Goal: Task Accomplishment & Management: Manage account settings

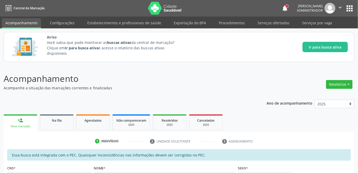
click at [349, 8] on button "apps" at bounding box center [349, 8] width 9 height 9
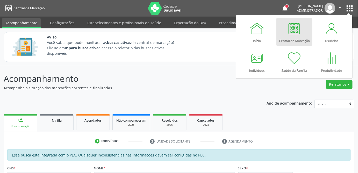
click at [296, 36] on div "Central de Marcação" at bounding box center [294, 39] width 31 height 7
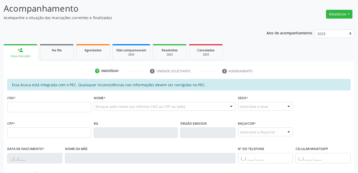
scroll to position [94, 0]
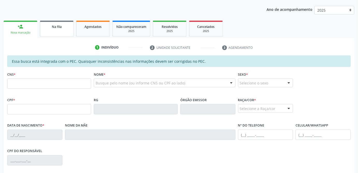
click at [55, 26] on span "Na fila" at bounding box center [57, 27] width 10 height 4
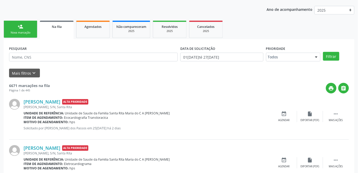
scroll to position [117, 0]
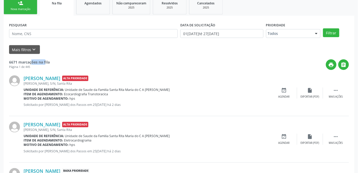
drag, startPoint x: 8, startPoint y: 60, endPoint x: 26, endPoint y: 62, distance: 18.0
click at [121, 63] on div "print " at bounding box center [199, 65] width 299 height 11
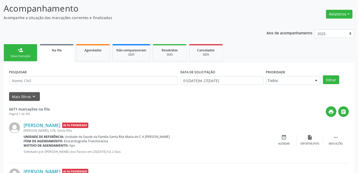
scroll to position [47, 0]
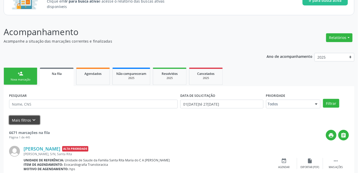
click at [21, 121] on button "Mais filtros keyboard_arrow_down" at bounding box center [24, 120] width 31 height 9
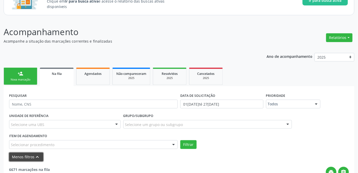
scroll to position [94, 0]
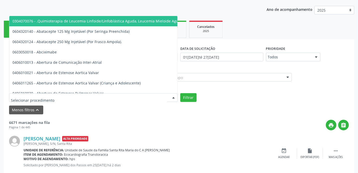
click at [98, 97] on div at bounding box center [93, 97] width 168 height 9
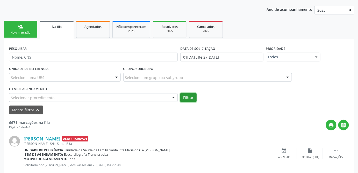
click at [192, 99] on button "Filtrar" at bounding box center [188, 97] width 16 height 9
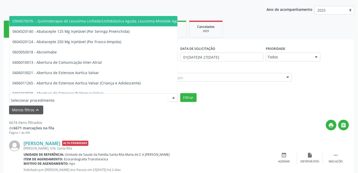
click at [114, 95] on div at bounding box center [93, 97] width 168 height 9
click at [114, 95] on input "text" at bounding box center [89, 100] width 156 height 10
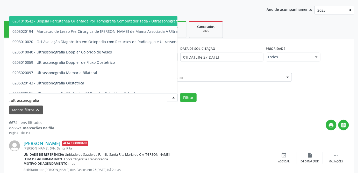
type input "ultrassonografia"
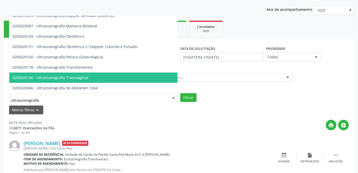
scroll to position [70, 0]
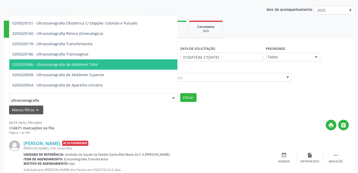
click at [87, 65] on span "0205020046 - Ultrassonografia de Abdomen Total" at bounding box center [54, 64] width 85 height 5
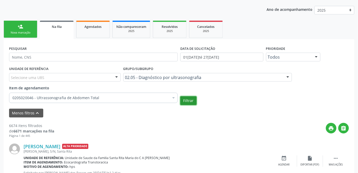
click at [189, 101] on button "Filtrar" at bounding box center [188, 101] width 16 height 9
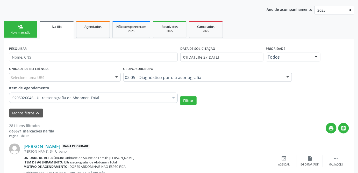
scroll to position [117, 0]
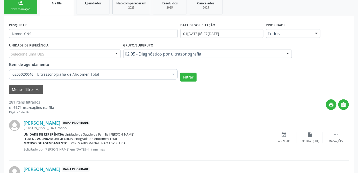
drag, startPoint x: 7, startPoint y: 100, endPoint x: 42, endPoint y: 102, distance: 34.7
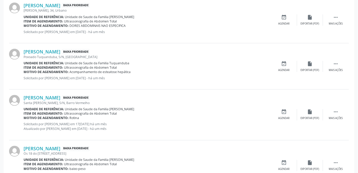
scroll to position [141, 0]
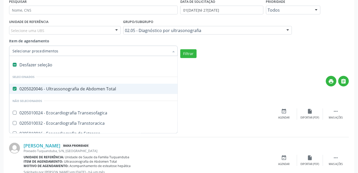
click at [14, 65] on label at bounding box center [15, 65] width 4 height 4
checkbox Total "false"
click at [62, 54] on input "Item de agendamento" at bounding box center [90, 51] width 157 height 10
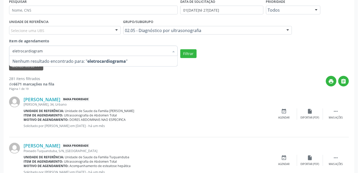
type input "eletrocardiograma"
click at [187, 52] on button "Filtrar" at bounding box center [188, 53] width 16 height 9
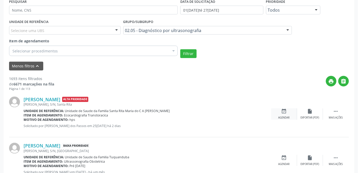
click at [283, 112] on icon "event_available" at bounding box center [284, 112] width 6 height 6
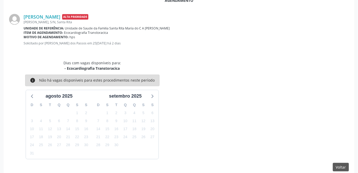
scroll to position [147, 0]
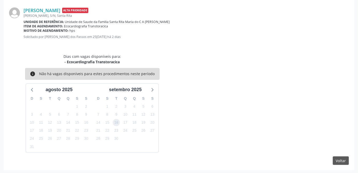
click at [114, 123] on span "16" at bounding box center [116, 122] width 7 height 7
click at [342, 162] on button "Voltar" at bounding box center [340, 161] width 16 height 9
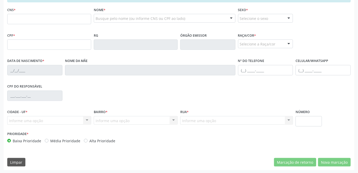
scroll to position [41, 0]
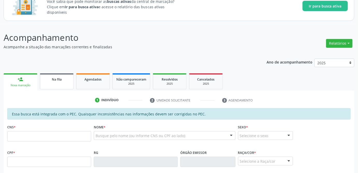
click at [61, 78] on span "Na fila" at bounding box center [57, 79] width 10 height 4
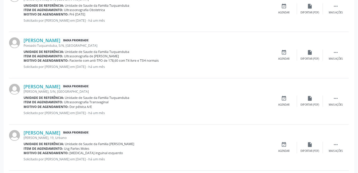
scroll to position [300, 0]
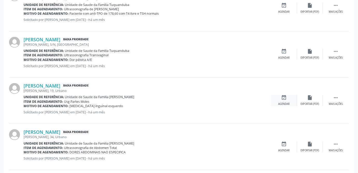
click at [285, 100] on icon "event_available" at bounding box center [284, 98] width 6 height 6
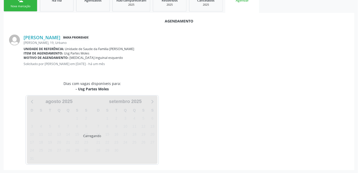
scroll to position [132, 0]
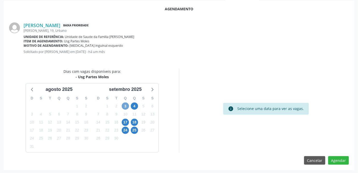
click at [125, 105] on span "3" at bounding box center [125, 106] width 7 height 7
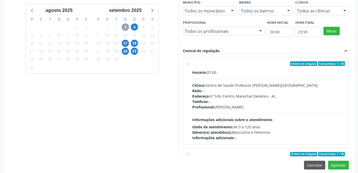
scroll to position [217, 0]
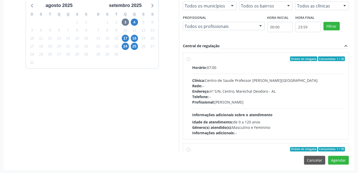
click at [192, 60] on label "Ordem de chegada Consumidos: 1 / 30 Horário: 07:00 Clínica: Centro de Saude Pro…" at bounding box center [268, 96] width 153 height 79
click at [189, 60] on input "Ordem de chegada Consumidos: 1 / 30 Horário: 07:00 Clínica: Centro de Saude Pro…" at bounding box center [189, 59] width 4 height 5
radio input "true"
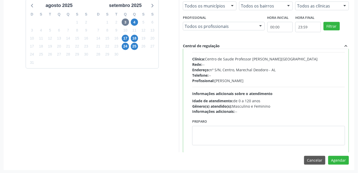
scroll to position [0, 0]
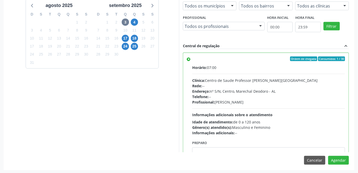
click at [192, 60] on label "Ordem de chegada Consumidos: 1 / 30 Horário: 07:00 Clínica: Centro de Saude Pro…" at bounding box center [268, 96] width 153 height 79
click at [189, 60] on input "Ordem de chegada Consumidos: 1 / 30 Horário: 07:00 Clínica: Centro de Saude Pro…" at bounding box center [189, 59] width 4 height 5
click at [119, 129] on div "Dias com vagas disponíveis para: - Usg Partes Moles [DATE] D S T Q Q S S 27 28 …" at bounding box center [91, 69] width 173 height 168
click at [312, 162] on button "Cancelar" at bounding box center [314, 160] width 21 height 9
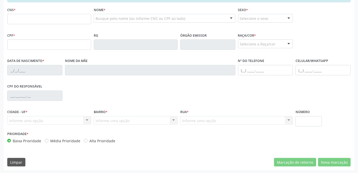
scroll to position [18, 0]
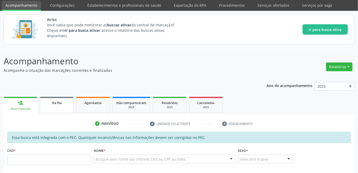
click at [58, 104] on span "Na fila" at bounding box center [57, 103] width 10 height 4
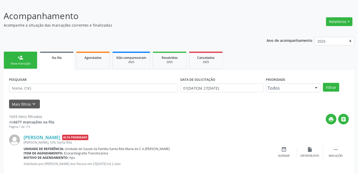
scroll to position [110, 0]
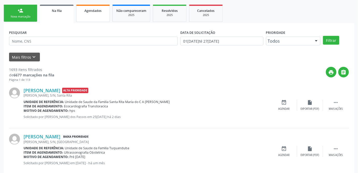
click at [93, 10] on span "Agendados" at bounding box center [92, 11] width 17 height 4
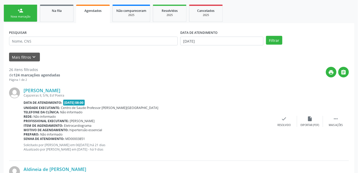
scroll to position [86, 0]
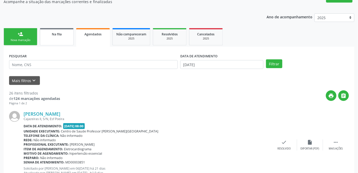
click at [58, 36] on div "Na fila" at bounding box center [57, 33] width 26 height 5
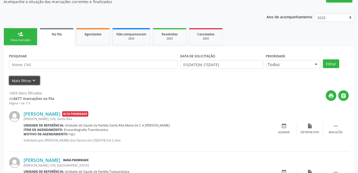
click at [24, 80] on button "Mais filtros keyboard_arrow_down" at bounding box center [24, 80] width 31 height 9
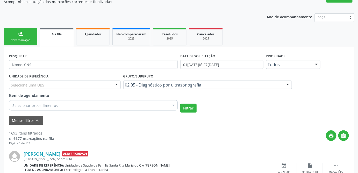
click at [77, 104] on div "Selecionar procedimentos" at bounding box center [93, 105] width 168 height 10
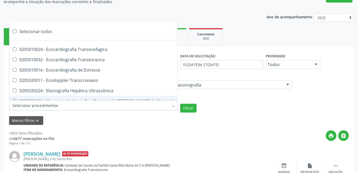
click at [132, 119] on div "Menos filtros keyboard_arrow_up" at bounding box center [179, 120] width 342 height 9
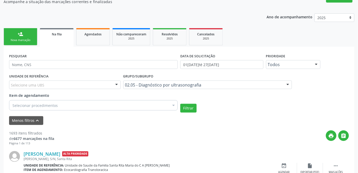
click at [317, 88] on div "UNIDADE DE REFERÊNCIA Selecione uma UBS Todas as UBS Unidade de Saude da Famili…" at bounding box center [179, 93] width 342 height 40
click at [94, 40] on link "Agendados" at bounding box center [93, 36] width 34 height 17
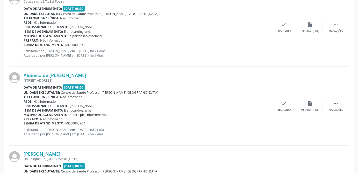
scroll to position [157, 0]
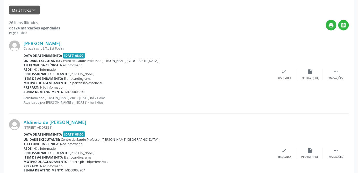
drag, startPoint x: 69, startPoint y: 62, endPoint x: 133, endPoint y: 63, distance: 64.2
click at [133, 63] on div "[PERSON_NAME] [PERSON_NAME], S/N, Esf Poeira Data de atendimento: [DATE] 08:00 …" at bounding box center [147, 75] width 247 height 68
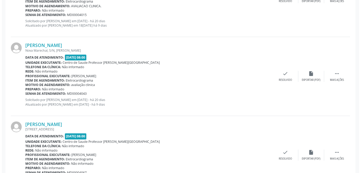
scroll to position [416, 0]
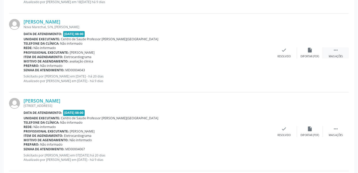
click at [337, 50] on icon "" at bounding box center [336, 50] width 6 height 6
click at [179, 55] on div "Resolvido" at bounding box center [180, 57] width 13 height 4
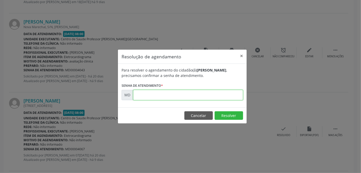
click at [148, 100] on input "text" at bounding box center [188, 95] width 110 height 10
click at [241, 57] on button "×" at bounding box center [241, 56] width 10 height 13
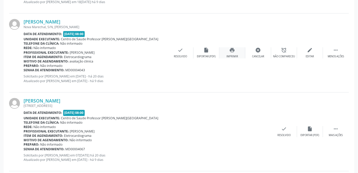
click at [231, 51] on icon "print" at bounding box center [232, 50] width 6 height 6
click at [181, 53] on div "check Resolvido" at bounding box center [180, 52] width 26 height 11
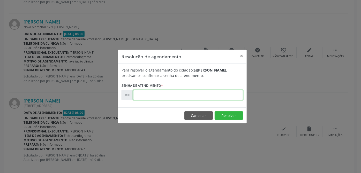
click at [147, 100] on input "text" at bounding box center [188, 95] width 110 height 10
click at [228, 107] on div "Para resolver o agendamento do cidadão(ã) [PERSON_NAME] , precisamos confirmar …" at bounding box center [182, 86] width 129 height 44
click at [76, 68] on div "Resolução de agendamento × Para resolver o agendamento do cidadão(ã) [PERSON_NA…" at bounding box center [180, 86] width 361 height 173
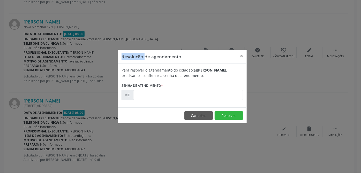
click at [76, 68] on div "Resolução de agendamento × Para resolver o agendamento do cidadão(ã) [PERSON_NA…" at bounding box center [180, 86] width 361 height 173
click at [241, 57] on button "×" at bounding box center [241, 56] width 10 height 13
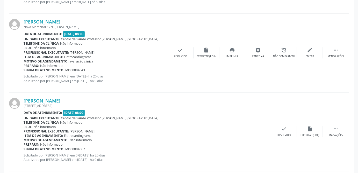
drag, startPoint x: 86, startPoint y: 70, endPoint x: 66, endPoint y: 70, distance: 20.4
click at [66, 70] on div "Senha de atendimento: MD00004043" at bounding box center [96, 70] width 144 height 4
copy span "MD00004043"
click at [180, 47] on icon "check" at bounding box center [181, 50] width 6 height 6
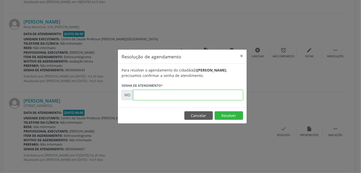
click at [172, 96] on input "text" at bounding box center [188, 95] width 110 height 10
paste input "00004043"
type input "00004043"
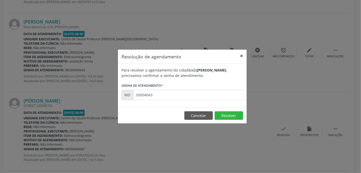
click at [241, 57] on button "×" at bounding box center [241, 56] width 10 height 13
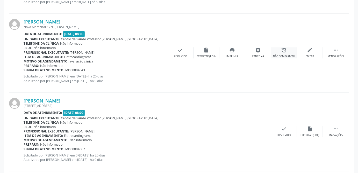
click at [288, 51] on div "alarm_off Não compareceu" at bounding box center [284, 52] width 26 height 11
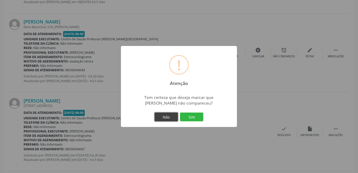
click at [162, 121] on button "Não" at bounding box center [165, 117] width 23 height 9
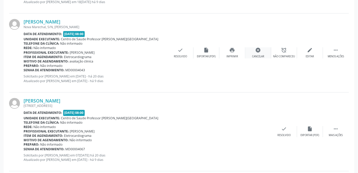
click at [257, 48] on icon "cancel" at bounding box center [258, 50] width 6 height 6
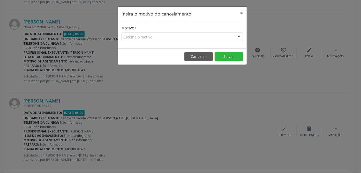
click at [243, 12] on button "×" at bounding box center [241, 13] width 10 height 13
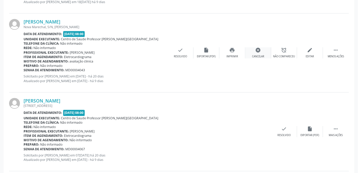
click at [260, 51] on icon "cancel" at bounding box center [258, 50] width 6 height 6
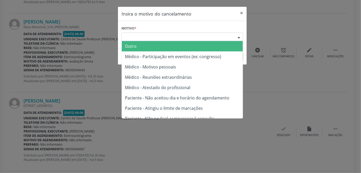
click at [207, 36] on div "Escolha o motivo" at bounding box center [183, 37] width 122 height 9
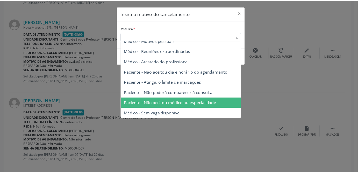
scroll to position [0, 0]
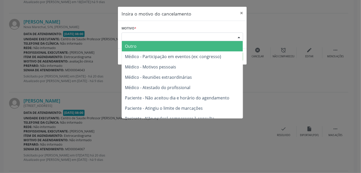
click at [191, 48] on span "Outro" at bounding box center [182, 46] width 121 height 10
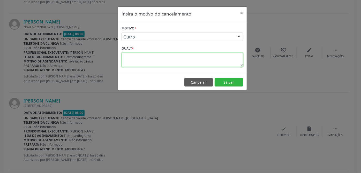
click at [149, 60] on textarea at bounding box center [183, 60] width 122 height 14
click at [242, 13] on button "×" at bounding box center [241, 13] width 10 height 13
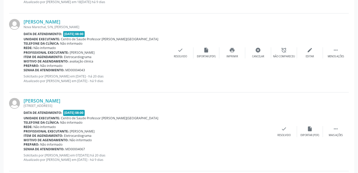
click at [317, 30] on div "[PERSON_NAME] Nova Marechal, S/N, [PERSON_NAME] Data de atendimento: [DATE] 08:…" at bounding box center [178, 52] width 339 height 79
click at [310, 53] on div "edit Editar" at bounding box center [310, 52] width 26 height 11
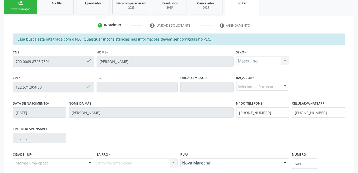
scroll to position [47, 0]
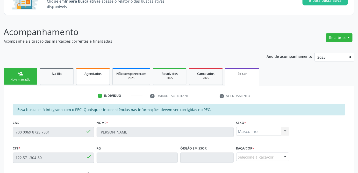
click at [92, 72] on span "Agendados" at bounding box center [92, 74] width 17 height 4
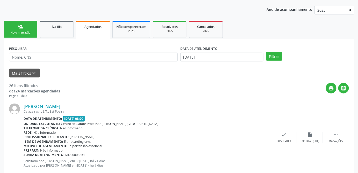
scroll to position [70, 0]
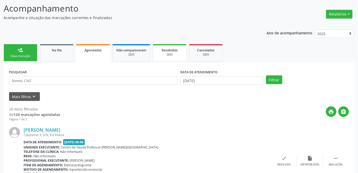
click at [169, 49] on span "Resolvidos" at bounding box center [169, 50] width 16 height 4
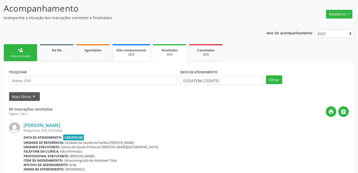
click at [134, 53] on div "2025" at bounding box center [131, 55] width 30 height 4
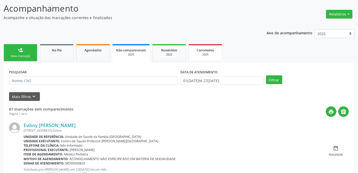
click at [208, 53] on div "2025" at bounding box center [205, 55] width 26 height 4
select select "7"
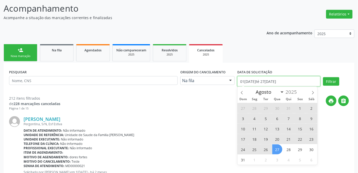
click at [268, 82] on input "01[DATE]té 27[DATE]" at bounding box center [278, 81] width 83 height 10
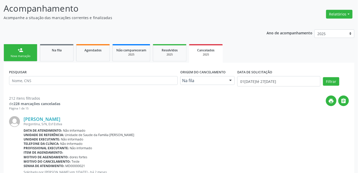
click at [221, 110] on div "print " at bounding box center [204, 103] width 288 height 15
click at [168, 53] on div "2025" at bounding box center [170, 55] width 26 height 4
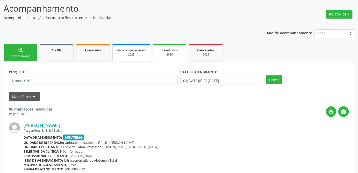
click at [132, 53] on div "2025" at bounding box center [131, 55] width 30 height 4
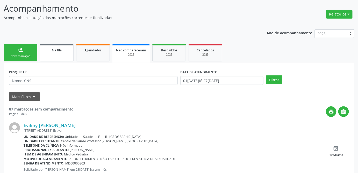
click at [63, 51] on div "Na fila" at bounding box center [57, 49] width 26 height 5
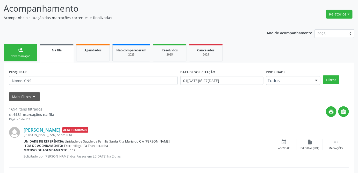
scroll to position [94, 0]
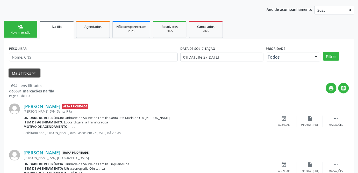
click at [32, 74] on icon "keyboard_arrow_down" at bounding box center [34, 73] width 6 height 6
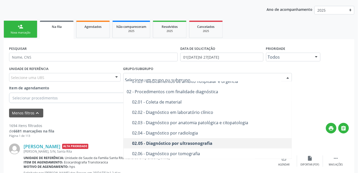
scroll to position [23, 0]
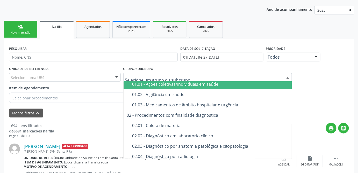
click at [177, 79] on input "text" at bounding box center [203, 80] width 156 height 10
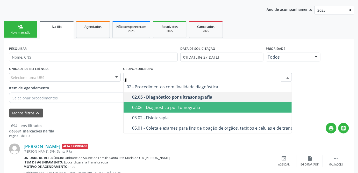
scroll to position [0, 0]
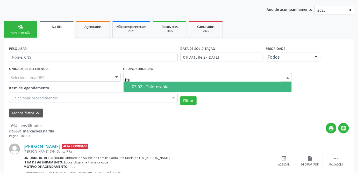
type input "fisio"
click at [176, 88] on div "03.02 - Fisioterapia" at bounding box center [210, 87] width 156 height 4
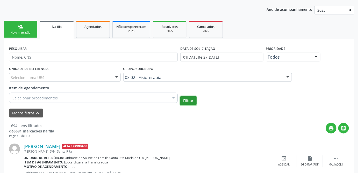
click at [190, 101] on button "Filtrar" at bounding box center [188, 101] width 16 height 9
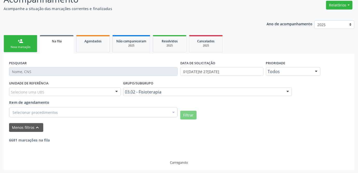
scroll to position [94, 0]
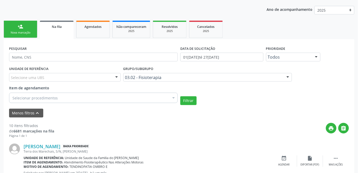
drag, startPoint x: 10, startPoint y: 126, endPoint x: 40, endPoint y: 128, distance: 30.3
click at [40, 128] on div "10 itens filtrados" at bounding box center [31, 125] width 45 height 5
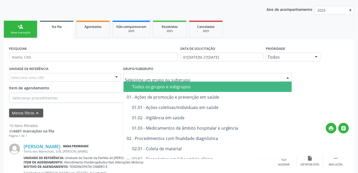
scroll to position [70, 0]
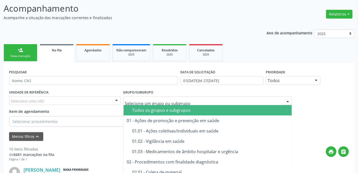
click at [183, 108] on div "Todos os grupos e subgrupos" at bounding box center [219, 110] width 175 height 4
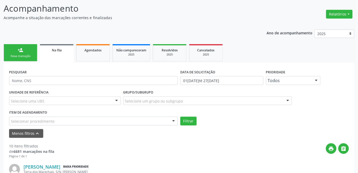
click at [103, 123] on div "Selecionar procedimento" at bounding box center [93, 121] width 168 height 9
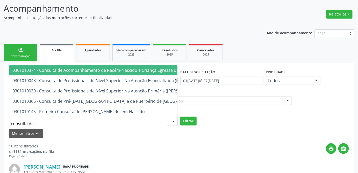
type input "consulta de"
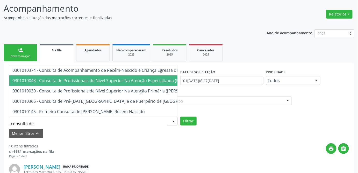
click at [48, 78] on span "0301010048 - Consulta de Profissionais de Nivel Superior Na Atenção Especializa…" at bounding box center [108, 81] width 193 height 6
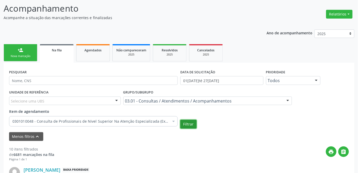
click at [184, 122] on button "Filtrar" at bounding box center [188, 124] width 16 height 9
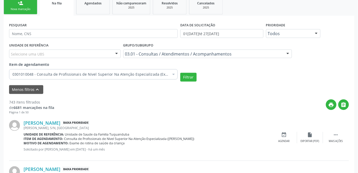
scroll to position [141, 0]
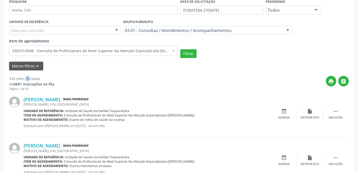
drag, startPoint x: 8, startPoint y: 77, endPoint x: 15, endPoint y: 79, distance: 8.3
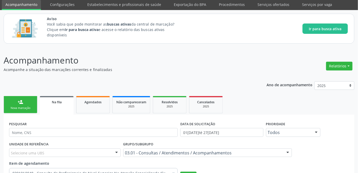
scroll to position [0, 0]
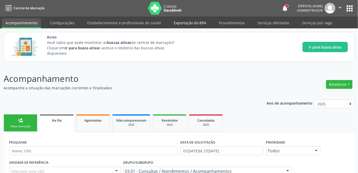
click at [188, 22] on link "Exportação do BPA" at bounding box center [190, 22] width 40 height 9
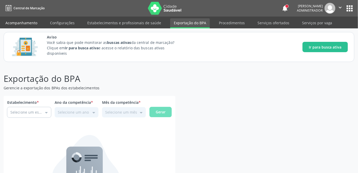
click at [28, 23] on link "Acompanhamento" at bounding box center [21, 22] width 39 height 9
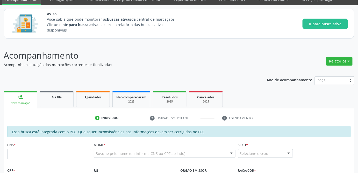
scroll to position [47, 0]
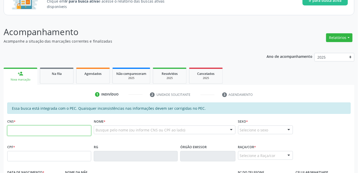
click at [41, 130] on input "text" at bounding box center [49, 131] width 84 height 10
click at [52, 158] on input "text" at bounding box center [49, 156] width 84 height 10
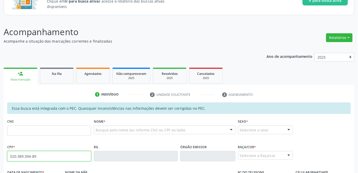
type input "020.389.394-89"
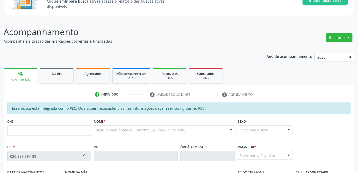
type input "708 6000 6342 4384"
type input "[DATE]"
type input "[PERSON_NAME]"
type input "[PHONE_NUMBER]"
type input "21"
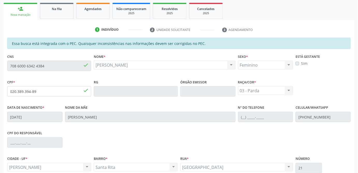
scroll to position [65, 0]
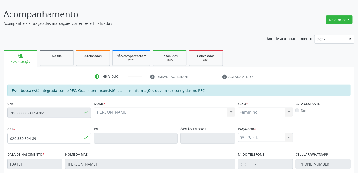
drag, startPoint x: 13, startPoint y: 89, endPoint x: 208, endPoint y: 95, distance: 194.7
click at [208, 95] on div "Essa busca está integrada com o PEC. Quaisquer inconsistências nas informações …" at bounding box center [178, 90] width 343 height 11
click at [201, 96] on div "Essa busca está integrada com o PEC. Quaisquer inconsistências nas informações …" at bounding box center [178, 163] width 343 height 156
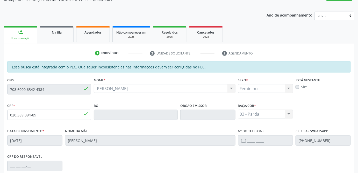
scroll to position [112, 0]
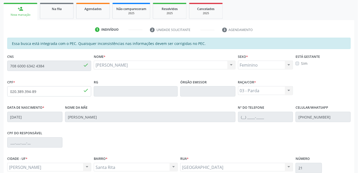
drag, startPoint x: 158, startPoint y: 46, endPoint x: 202, endPoint y: 46, distance: 44.5
click at [202, 46] on div "Essa busca está integrada com o PEC. Quaisquer inconsistências nas informações …" at bounding box center [178, 43] width 343 height 11
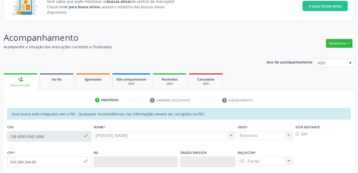
scroll to position [0, 0]
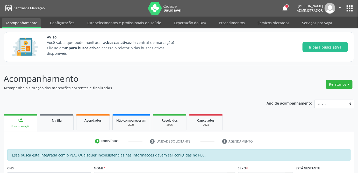
click at [352, 6] on button "apps" at bounding box center [349, 8] width 9 height 9
click at [210, 78] on p "Acompanhamento" at bounding box center [126, 78] width 245 height 13
click at [164, 80] on p "Acompanhamento" at bounding box center [126, 78] width 245 height 13
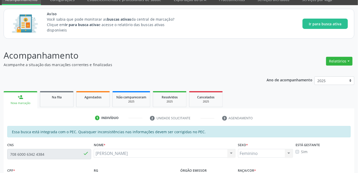
scroll to position [47, 0]
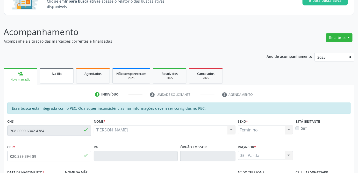
click at [60, 75] on span "Na fila" at bounding box center [57, 74] width 10 height 4
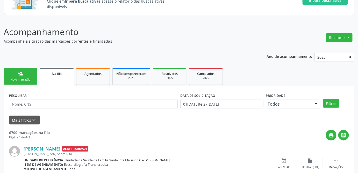
click at [21, 78] on div "Nova marcação" at bounding box center [21, 80] width 26 height 4
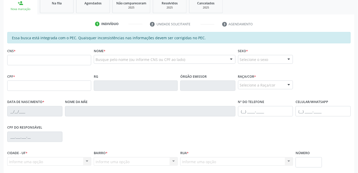
scroll to position [141, 0]
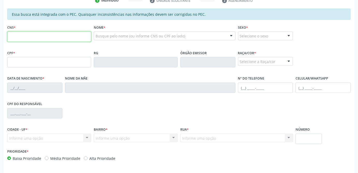
click at [36, 37] on input "text" at bounding box center [49, 37] width 84 height 10
type input "708 6000 6342 4384"
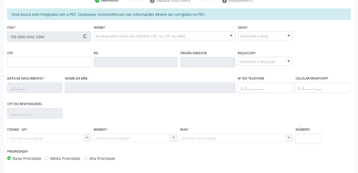
type input "020.389.394-89"
type input "[DATE]"
type input "[PERSON_NAME]"
type input "[PHONE_NUMBER]"
type input "21"
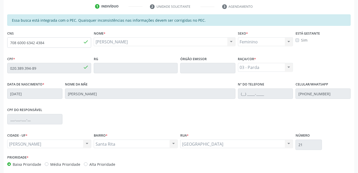
scroll to position [159, 0]
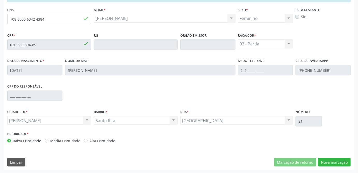
click at [176, 155] on div "Essa busca está integrada com o PEC. Quaisquer inconsistências nas informações …" at bounding box center [179, 81] width 350 height 180
click at [110, 17] on div "[PERSON_NAME] [PERSON_NAME] Moura CNS: 708 6000 6342 4384 CPF: 020.389.394-89 N…" at bounding box center [165, 18] width 142 height 9
click at [116, 121] on div "Santa Rita Santa Rita Nenhum resultado encontrado para: " " Não há nenhuma opçã…" at bounding box center [136, 120] width 84 height 9
click at [332, 163] on button "Nova marcação" at bounding box center [334, 162] width 33 height 9
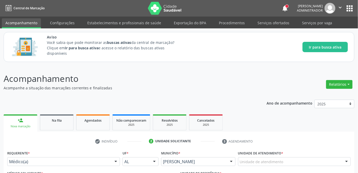
scroll to position [70, 0]
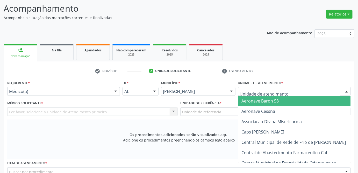
click at [276, 87] on div at bounding box center [294, 91] width 113 height 9
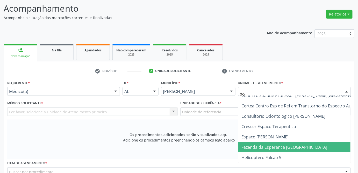
scroll to position [0, 0]
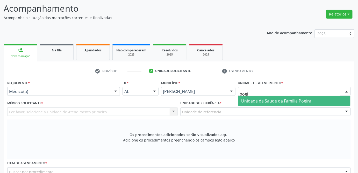
type input "poeir"
click at [303, 99] on span "Unidade de Saude da Familia Poeira" at bounding box center [276, 101] width 70 height 6
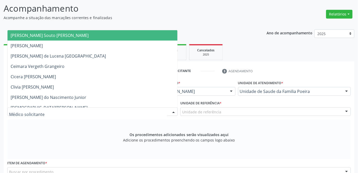
click at [77, 110] on div at bounding box center [92, 112] width 170 height 9
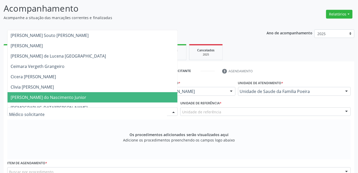
click at [44, 95] on span "[PERSON_NAME] do Nascimento Junior" at bounding box center [49, 98] width 76 height 6
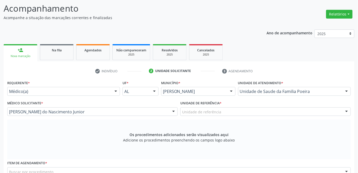
click at [254, 114] on div "Unidade de referência" at bounding box center [265, 112] width 170 height 9
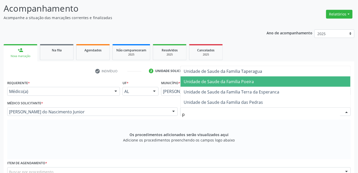
type input "po"
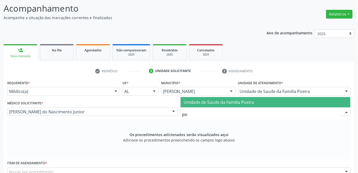
click at [260, 105] on span "Unidade de Saude da Familia Poeira" at bounding box center [265, 102] width 170 height 10
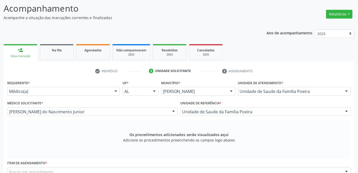
click at [259, 123] on div "Os procedimentos adicionados serão visualizados aqui Adicione os procedimentos …" at bounding box center [178, 140] width 343 height 40
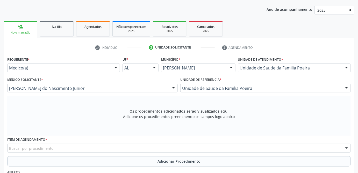
scroll to position [141, 0]
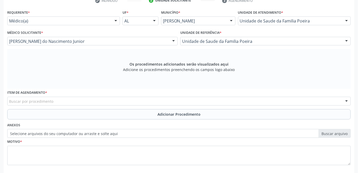
click at [67, 103] on div "Buscar por procedimento" at bounding box center [178, 101] width 343 height 9
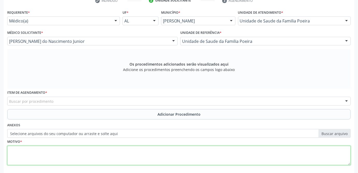
click at [29, 161] on textarea at bounding box center [178, 156] width 343 height 20
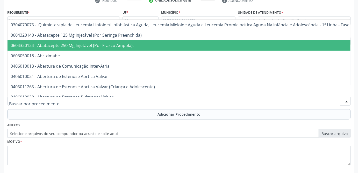
click at [99, 101] on div at bounding box center [178, 101] width 343 height 9
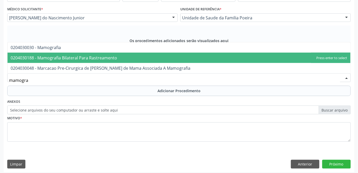
scroll to position [167, 0]
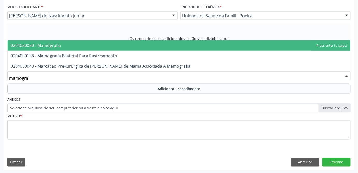
click at [53, 45] on span "0204030030 - Mamografia" at bounding box center [36, 46] width 50 height 6
type input "mamogra"
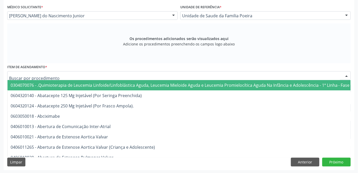
click at [94, 73] on input "text" at bounding box center [174, 78] width 331 height 10
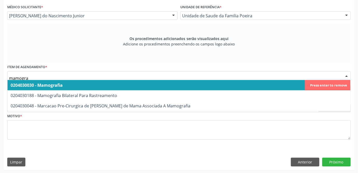
type input "mamograf"
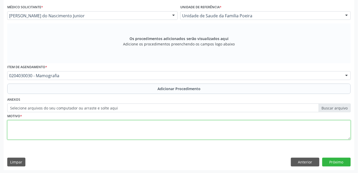
click at [76, 130] on div "Requerente * Médico(a) Médico(a) Enfermeiro(a) Paciente Nenhum resultado encont…" at bounding box center [178, 65] width 343 height 164
type textarea "y"
type textarea "teste"
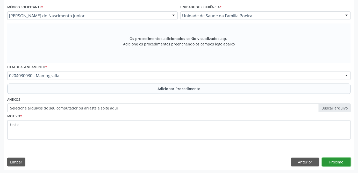
click at [338, 164] on button "Próximo" at bounding box center [336, 162] width 28 height 9
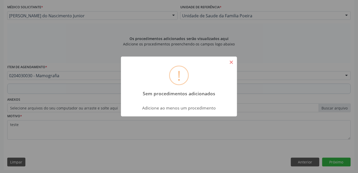
click at [235, 59] on button "×" at bounding box center [231, 62] width 9 height 9
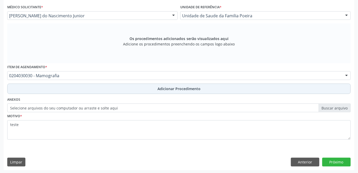
click at [172, 86] on span "Adicionar Procedimento" at bounding box center [178, 88] width 43 height 5
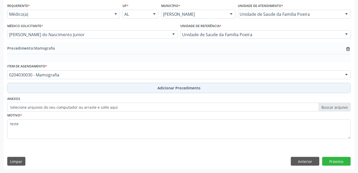
scroll to position [147, 0]
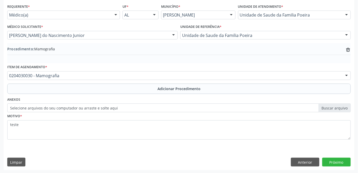
click at [134, 155] on div "Requerente * Médico(a) Médico(a) Enfermeiro(a) Paciente Nenhum resultado encont…" at bounding box center [179, 87] width 350 height 168
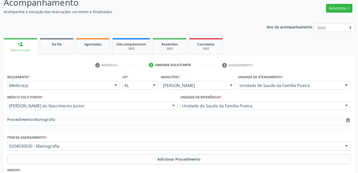
scroll to position [64, 0]
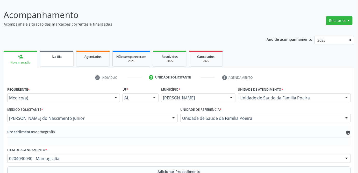
click at [58, 55] on span "Na fila" at bounding box center [57, 57] width 10 height 4
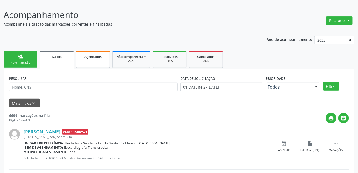
click at [94, 58] on span "Agendados" at bounding box center [92, 57] width 17 height 4
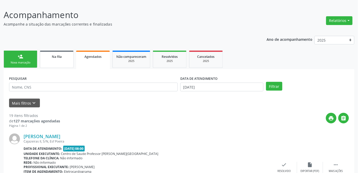
click at [51, 57] on div "Na fila" at bounding box center [57, 56] width 26 height 5
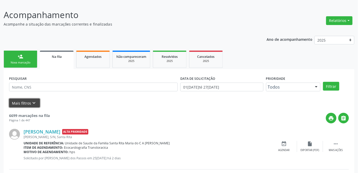
click at [22, 102] on button "Mais filtros keyboard_arrow_down" at bounding box center [24, 103] width 31 height 9
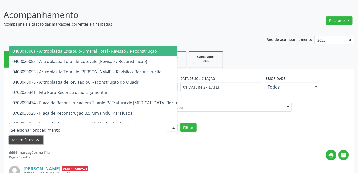
click at [16, 141] on button "Menos filtros keyboard_arrow_up" at bounding box center [26, 140] width 34 height 9
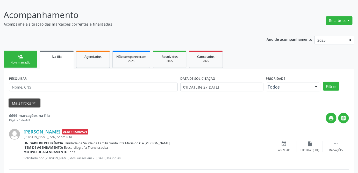
click at [32, 104] on icon "keyboard_arrow_down" at bounding box center [34, 103] width 6 height 6
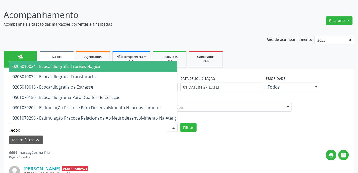
type input "ecoca"
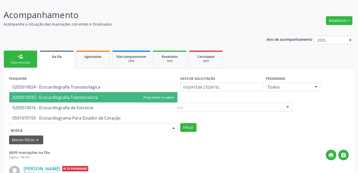
click at [71, 100] on span "0205010032 - Ecocardiografia Transtoracica" at bounding box center [54, 98] width 85 height 6
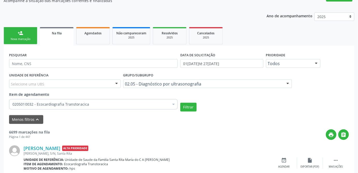
scroll to position [111, 0]
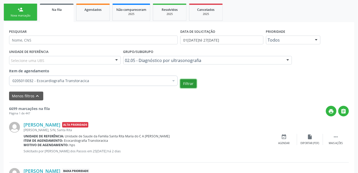
click at [190, 86] on button "Filtrar" at bounding box center [188, 83] width 16 height 9
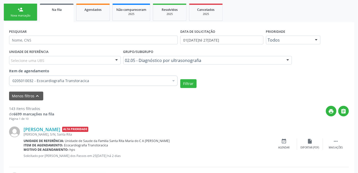
scroll to position [158, 0]
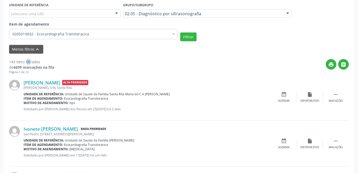
drag, startPoint x: 10, startPoint y: 60, endPoint x: 17, endPoint y: 61, distance: 6.6
click at [17, 61] on div "143 itens filtrados" at bounding box center [31, 61] width 45 height 5
drag, startPoint x: 7, startPoint y: 62, endPoint x: 29, endPoint y: 65, distance: 21.9
click at [69, 70] on div "print " at bounding box center [201, 66] width 294 height 15
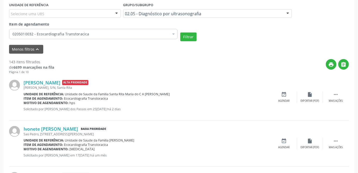
click at [218, 93] on div "Unidade de referência: Unidade de Saude da Familia Santa Rita Maria do C A Soar…" at bounding box center [147, 94] width 247 height 4
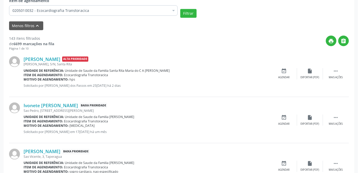
scroll to position [205, 0]
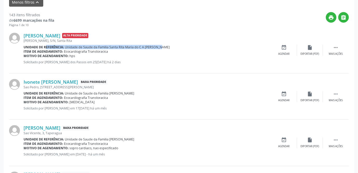
drag, startPoint x: 40, startPoint y: 45, endPoint x: 155, endPoint y: 47, distance: 115.2
click at [155, 47] on div "Unidade de referência: Unidade de Saude da Familia Santa Rita Maria do C A Soar…" at bounding box center [147, 47] width 247 height 4
drag, startPoint x: 21, startPoint y: 92, endPoint x: 131, endPoint y: 95, distance: 109.7
click at [131, 95] on div "Ivonete [PERSON_NAME] Baixa Prioridade [STREET_ADDRESS][PERSON_NAME] Unidade de…" at bounding box center [178, 97] width 339 height 46
click at [154, 108] on p "Solicitado por [PERSON_NAME] em 17[DATE] há um mês" at bounding box center [147, 108] width 247 height 4
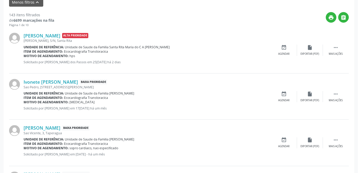
scroll to position [111, 0]
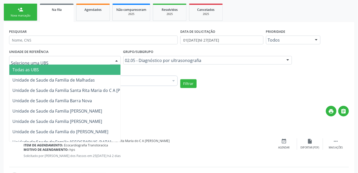
click at [54, 61] on div at bounding box center [65, 60] width 112 height 9
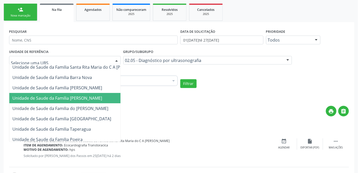
scroll to position [47, 0]
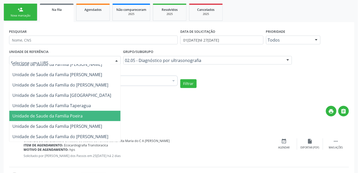
click at [83, 114] on span "Unidade de Saude da Familia Poeira" at bounding box center [80, 116] width 142 height 10
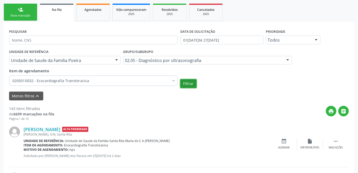
click at [188, 83] on button "Filtrar" at bounding box center [188, 83] width 16 height 9
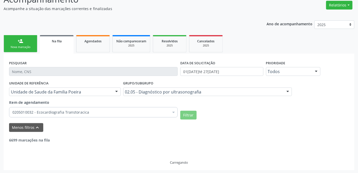
scroll to position [111, 0]
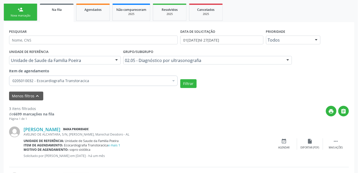
drag, startPoint x: 75, startPoint y: 140, endPoint x: 130, endPoint y: 143, distance: 55.0
click at [130, 143] on div "[PERSON_NAME] Baixa Prioridade AVELINO DE ALCANTARA, S/N, [PERSON_NAME], [PERSO…" at bounding box center [147, 144] width 247 height 35
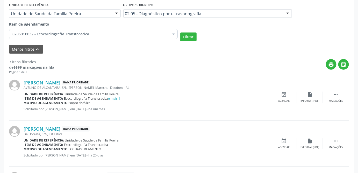
scroll to position [205, 0]
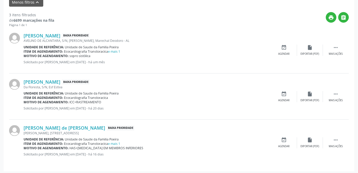
drag, startPoint x: 81, startPoint y: 91, endPoint x: 127, endPoint y: 95, distance: 46.0
click at [127, 95] on div "[PERSON_NAME] Baixa Prioridade Da Floresta, S/N, Esf Estiva Unidade de referênc…" at bounding box center [147, 96] width 247 height 35
drag, startPoint x: 93, startPoint y: 135, endPoint x: 125, endPoint y: 142, distance: 31.9
click at [125, 142] on div "[PERSON_NAME] de [PERSON_NAME] Baixa Prioridade [PERSON_NAME][STREET_ADDRESS] U…" at bounding box center [147, 142] width 247 height 35
click at [139, 143] on div "Item de agendamento: Ecocardiografia Transtoracica e mais 1" at bounding box center [147, 144] width 247 height 4
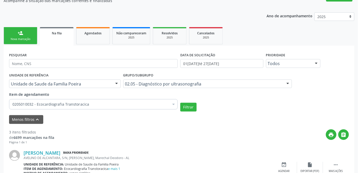
scroll to position [64, 0]
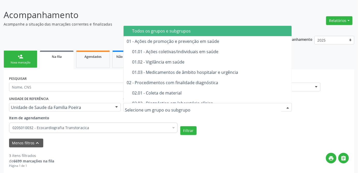
click at [191, 31] on div "Todos os grupos e subgrupos" at bounding box center [219, 31] width 175 height 4
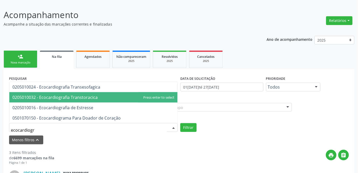
click at [66, 99] on span "0205010032 - Ecocardiografia Transtoracica" at bounding box center [54, 98] width 85 height 6
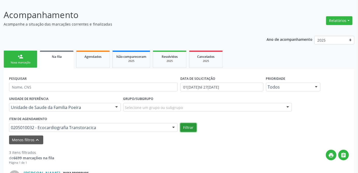
click at [191, 129] on button "Filtrar" at bounding box center [188, 127] width 16 height 9
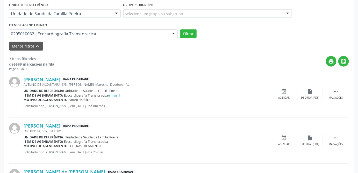
scroll to position [111, 0]
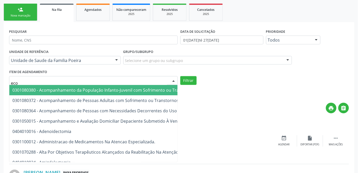
type input "ecoc"
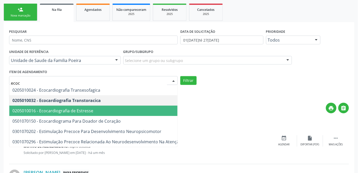
click at [95, 109] on span "0205010016 - Ecocardiografia de Estresse" at bounding box center [110, 111] width 202 height 10
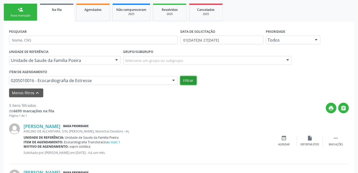
click at [190, 81] on button "Filtrar" at bounding box center [188, 80] width 16 height 9
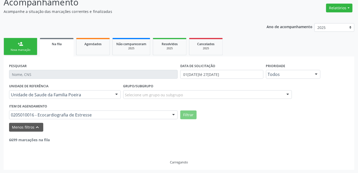
scroll to position [60, 0]
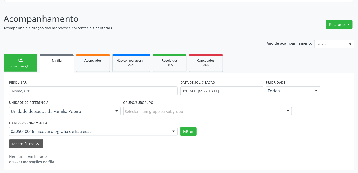
click at [69, 134] on div "0205010016 - Ecocardiografia de Estresse" at bounding box center [93, 131] width 168 height 9
click at [28, 145] on button "Menos filtros keyboard_arrow_up" at bounding box center [26, 144] width 34 height 9
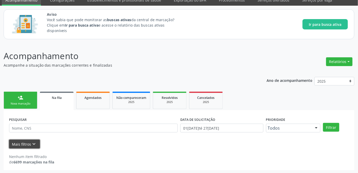
click at [31, 145] on icon "keyboard_arrow_down" at bounding box center [34, 145] width 6 height 6
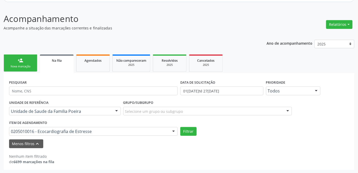
click at [111, 134] on div "0205010016 - Ecocardiografia de Estresse" at bounding box center [93, 131] width 168 height 9
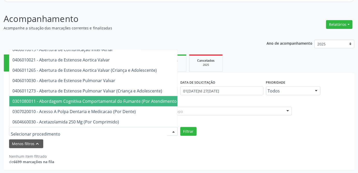
scroll to position [117, 0]
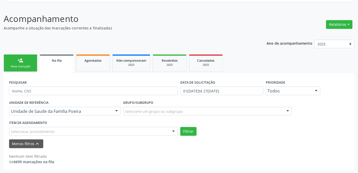
click at [122, 144] on div "Menos filtros keyboard_arrow_up" at bounding box center [179, 144] width 342 height 9
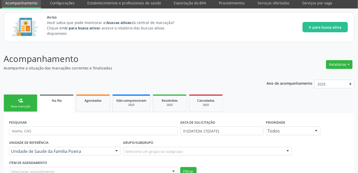
scroll to position [19, 0]
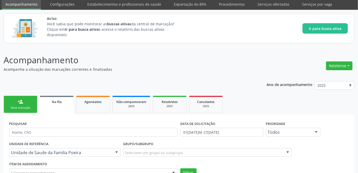
click at [308, 105] on ul "person_add Nova marcação Na fila Agendados Não compareceram 2025 Resolvidos 202…" at bounding box center [179, 105] width 350 height 20
click at [134, 85] on div "Ano de acompanhamento 2025 person_add Nova marcação Na fila Agendados Não compa…" at bounding box center [179, 145] width 350 height 134
click at [91, 102] on span "Agendados" at bounding box center [92, 102] width 17 height 4
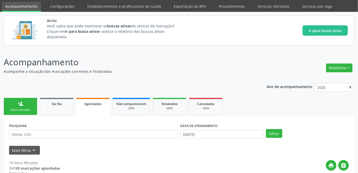
scroll to position [0, 0]
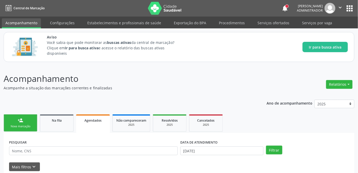
click at [24, 125] on div "Nova marcação" at bounding box center [21, 127] width 26 height 4
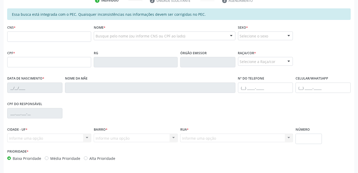
scroll to position [159, 0]
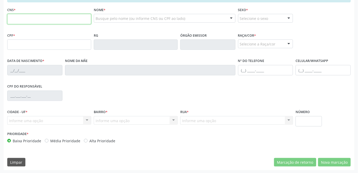
click at [25, 22] on input "text" at bounding box center [49, 19] width 84 height 10
type input "708 6000 6342 4384"
type input "020.389.394-89"
type input "[DATE]"
type input "[PERSON_NAME]"
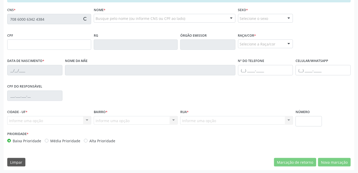
type input "[PHONE_NUMBER]"
type input "21"
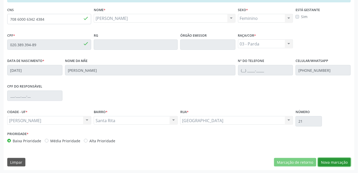
click at [338, 163] on button "Nova marcação" at bounding box center [334, 162] width 33 height 9
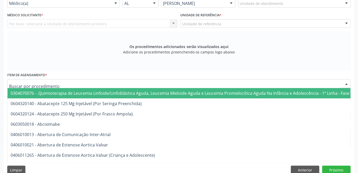
click at [62, 81] on div at bounding box center [178, 83] width 343 height 9
click at [70, 84] on input "text" at bounding box center [174, 86] width 331 height 10
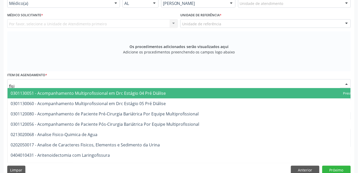
type input "fisio"
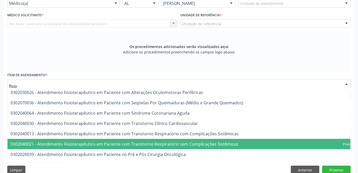
scroll to position [47, 0]
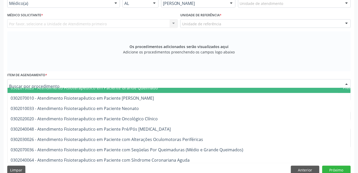
click at [215, 69] on div "Os procedimentos adicionados serão visualizados aqui Adicione os procedimentos …" at bounding box center [178, 52] width 343 height 40
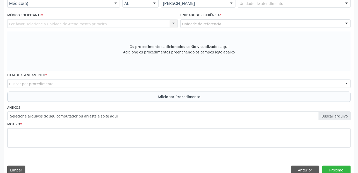
click at [215, 67] on div "Os procedimentos adicionados serão visualizados aqui Adicione os procedimentos …" at bounding box center [178, 52] width 343 height 40
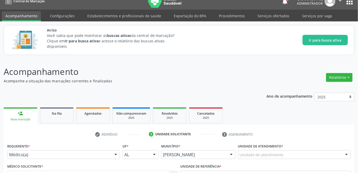
click at [227, 73] on p "Acompanhamento" at bounding box center [126, 71] width 245 height 13
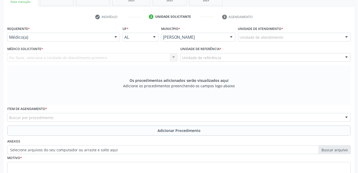
scroll to position [167, 0]
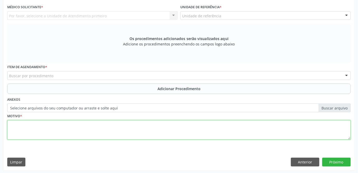
click at [121, 131] on textarea at bounding box center [178, 131] width 343 height 20
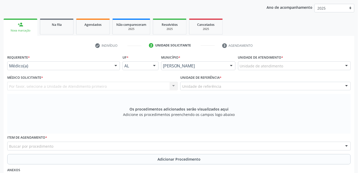
scroll to position [72, 0]
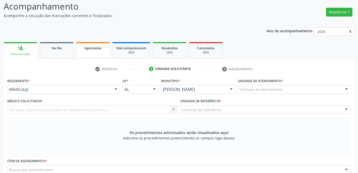
click at [92, 48] on span "Agendados" at bounding box center [92, 48] width 17 height 4
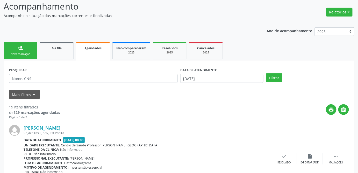
scroll to position [120, 0]
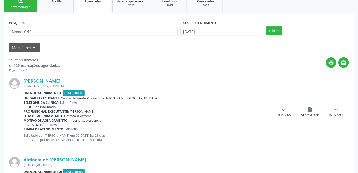
click at [229, 94] on div "Data de atendimento: 27[DATE]:00" at bounding box center [147, 93] width 247 height 6
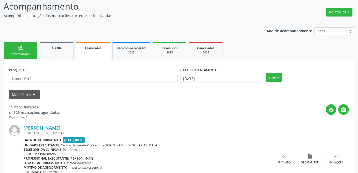
scroll to position [49, 0]
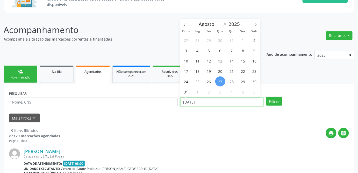
click at [224, 104] on input "[DATE]" at bounding box center [221, 102] width 83 height 9
click at [242, 40] on span "1" at bounding box center [243, 40] width 10 height 10
type input "[DATE]"
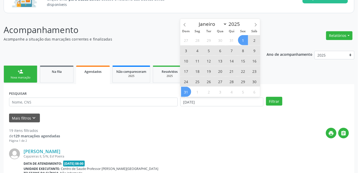
click at [188, 93] on span "31" at bounding box center [186, 92] width 10 height 10
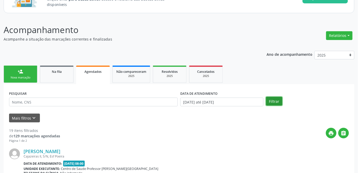
click at [272, 99] on button "Filtrar" at bounding box center [274, 101] width 16 height 9
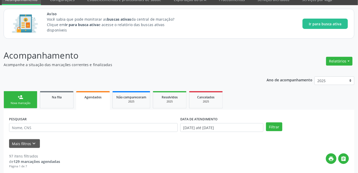
scroll to position [47, 0]
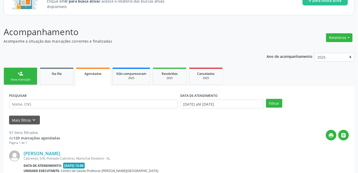
click at [97, 73] on span "Agendados" at bounding box center [92, 74] width 17 height 4
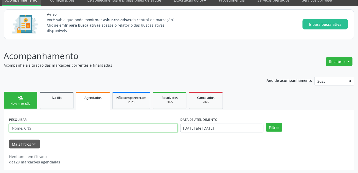
click at [87, 126] on input "text" at bounding box center [93, 128] width 168 height 9
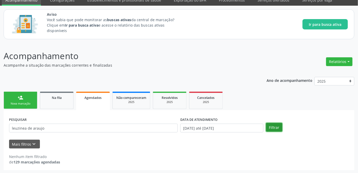
click at [275, 129] on button "Filtrar" at bounding box center [274, 127] width 16 height 9
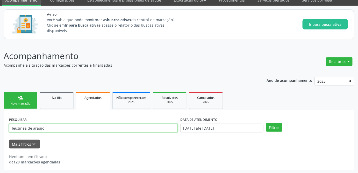
click at [119, 128] on input "leuzinea de araujo" at bounding box center [93, 128] width 168 height 9
type input "l"
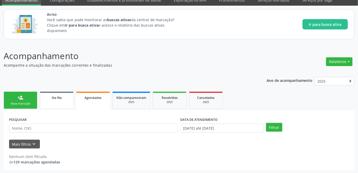
click at [55, 96] on span "Na fila" at bounding box center [57, 98] width 10 height 4
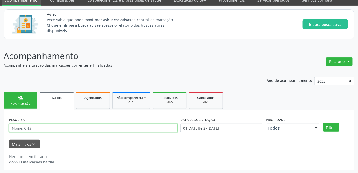
click at [51, 128] on input "text" at bounding box center [93, 128] width 168 height 9
type input "leuzinea de araujo"
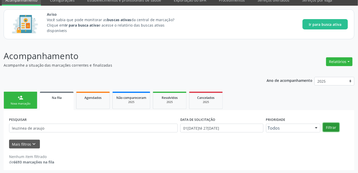
click at [331, 128] on button "Filtrar" at bounding box center [331, 127] width 16 height 9
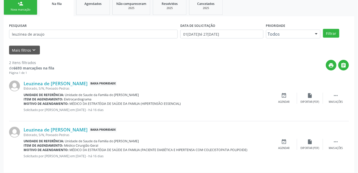
scroll to position [120, 0]
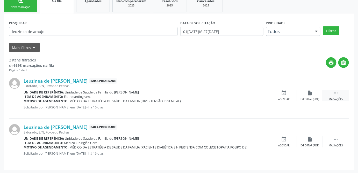
click at [335, 95] on div " Mais ações" at bounding box center [336, 95] width 26 height 11
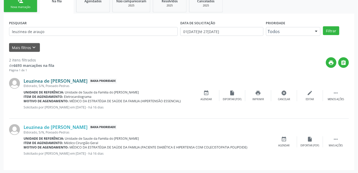
click at [43, 80] on link "Leuzinea de [PERSON_NAME]" at bounding box center [56, 81] width 64 height 6
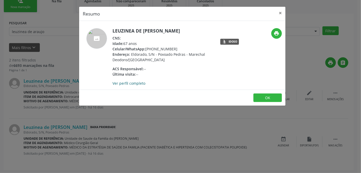
click at [131, 83] on link "Ver perfil completo" at bounding box center [129, 83] width 33 height 5
drag, startPoint x: 183, startPoint y: 32, endPoint x: 113, endPoint y: 33, distance: 69.9
click at [113, 33] on h5 "Leuzinea de [PERSON_NAME]" at bounding box center [163, 30] width 101 height 5
copy h5 "Leuzinea de [PERSON_NAME]"
click at [281, 12] on button "×" at bounding box center [280, 13] width 10 height 13
